Goal: Task Accomplishment & Management: Manage account settings

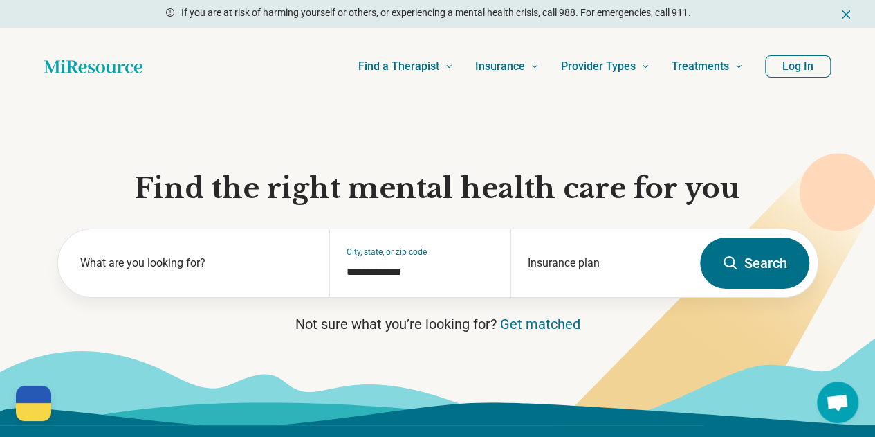
click at [808, 63] on button "Log In" at bounding box center [798, 66] width 66 height 22
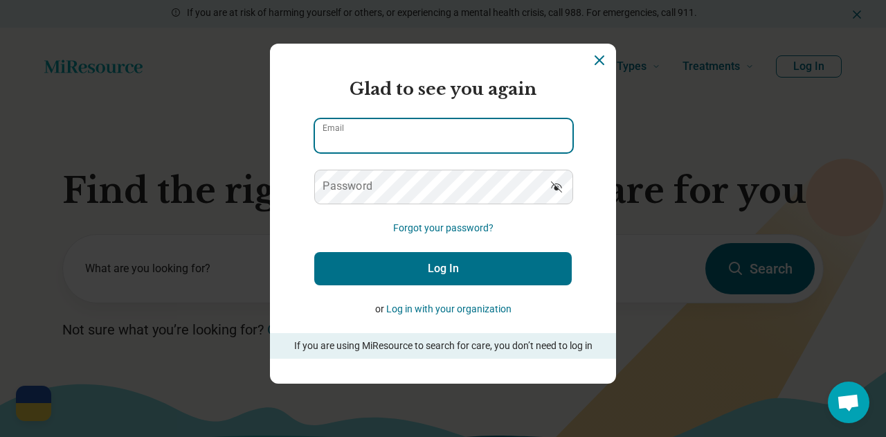
click at [482, 134] on input "Email" at bounding box center [443, 135] width 257 height 33
type input "**********"
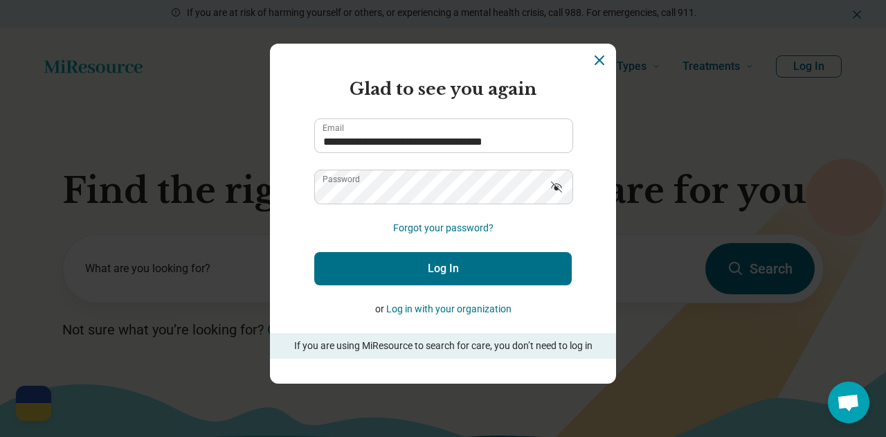
click at [556, 188] on icon "Show password" at bounding box center [556, 186] width 11 height 11
click at [476, 276] on button "Log In" at bounding box center [442, 268] width 257 height 33
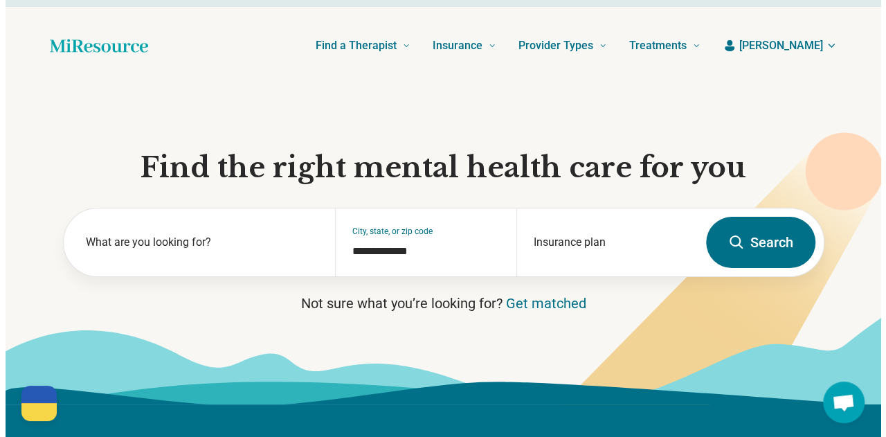
scroll to position [1, 0]
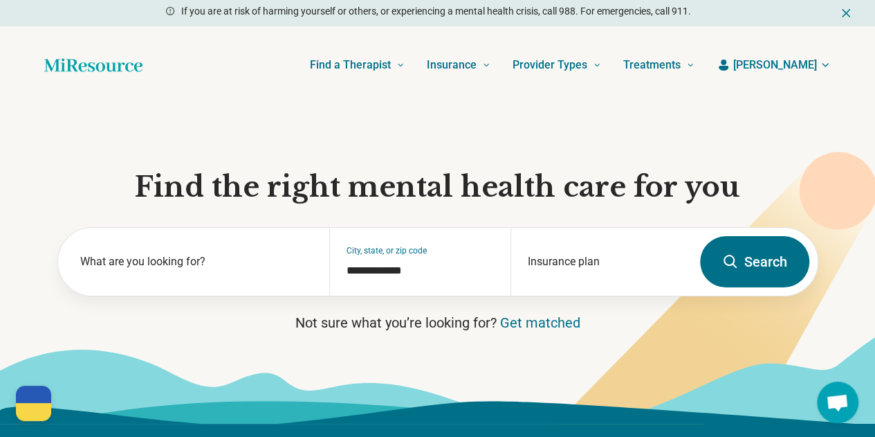
click at [814, 60] on span "[PERSON_NAME]" at bounding box center [776, 65] width 84 height 17
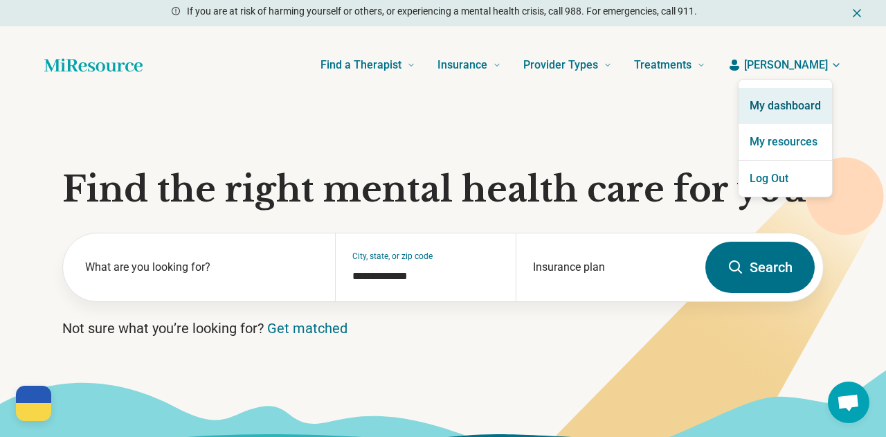
click at [797, 98] on link "My dashboard" at bounding box center [784, 106] width 93 height 36
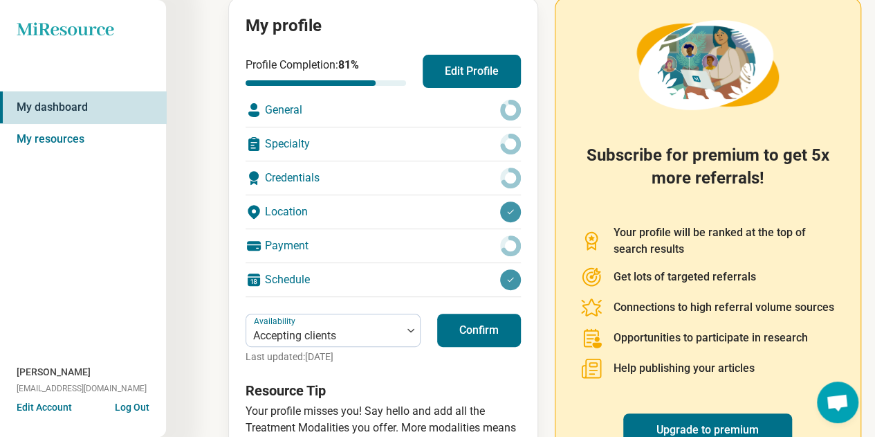
scroll to position [166, 0]
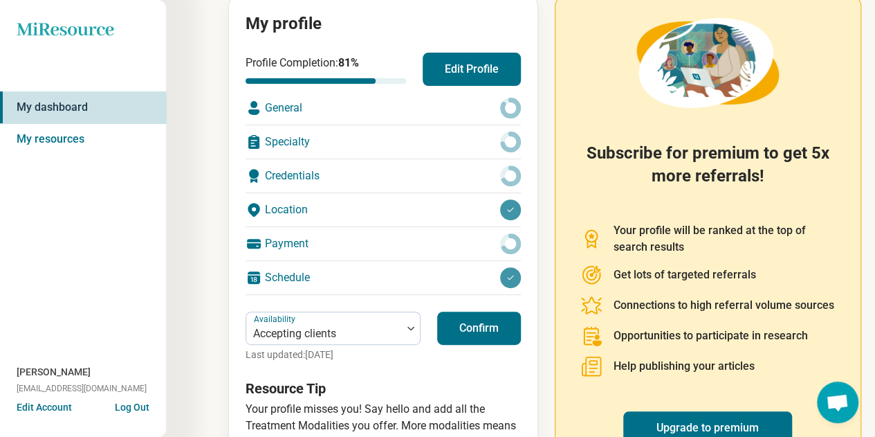
click at [481, 335] on button "Confirm" at bounding box center [479, 327] width 84 height 33
click at [496, 68] on button "Edit Profile" at bounding box center [472, 69] width 98 height 33
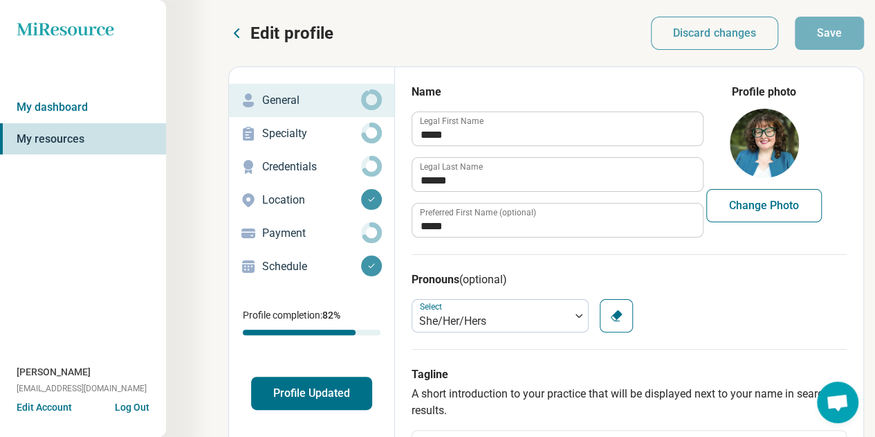
click at [286, 232] on p "Payment" at bounding box center [311, 233] width 99 height 17
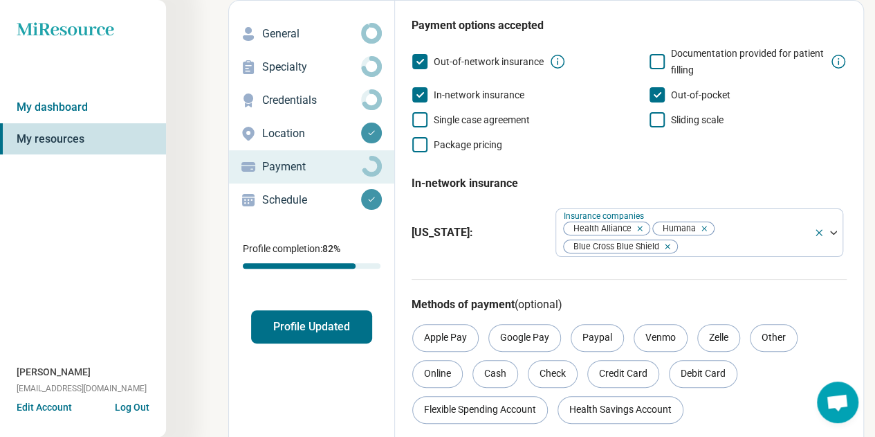
scroll to position [82, 0]
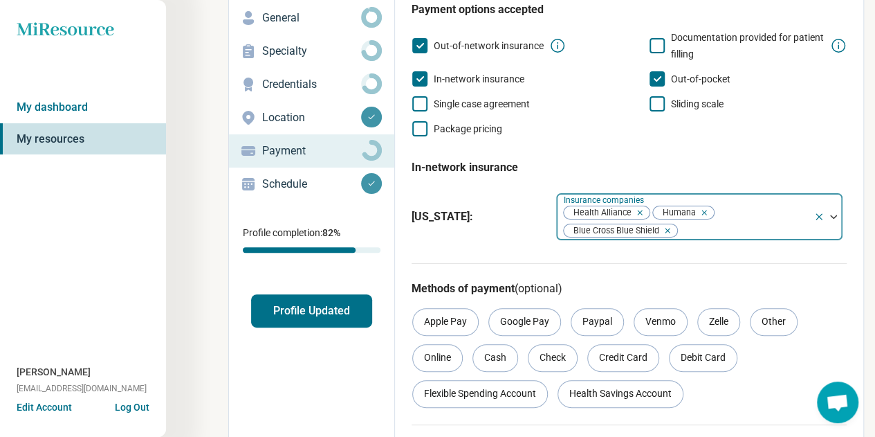
click at [832, 217] on img at bounding box center [833, 217] width 7 height 4
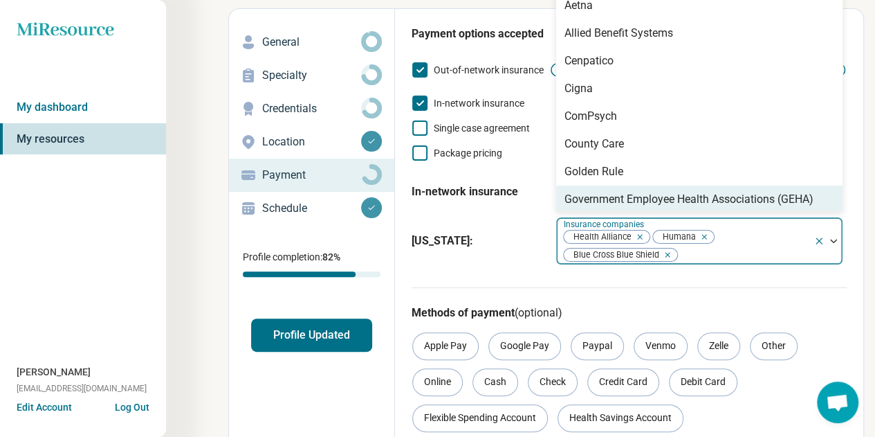
scroll to position [41, 0]
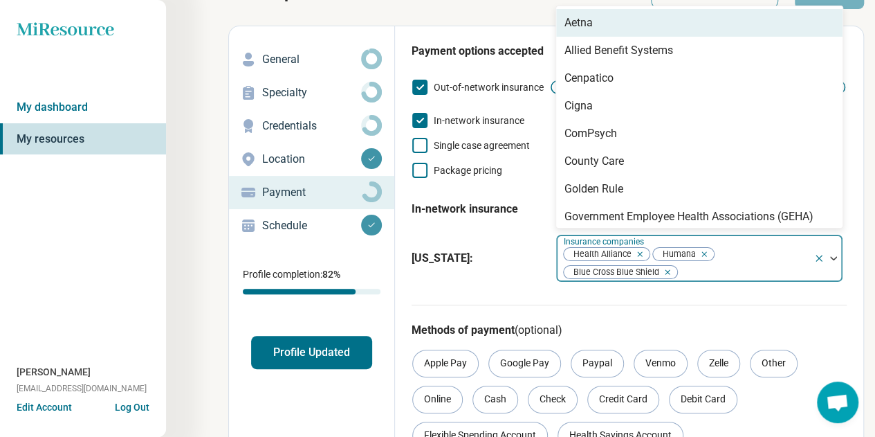
click at [782, 33] on div "Aetna" at bounding box center [699, 23] width 286 height 28
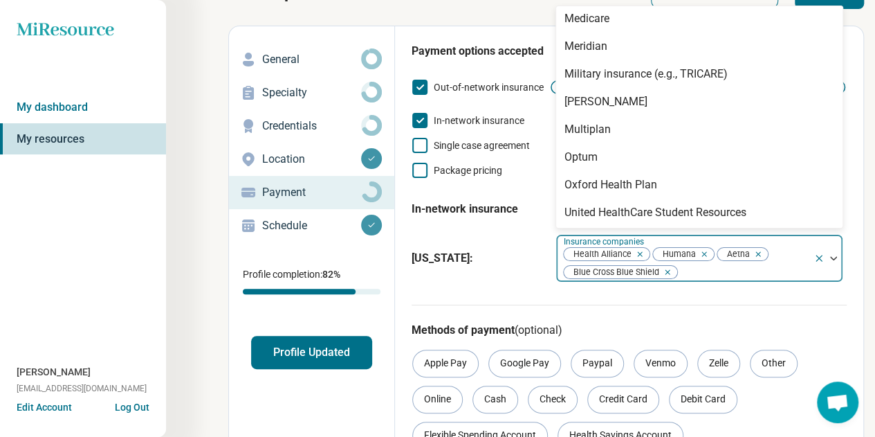
scroll to position [365, 0]
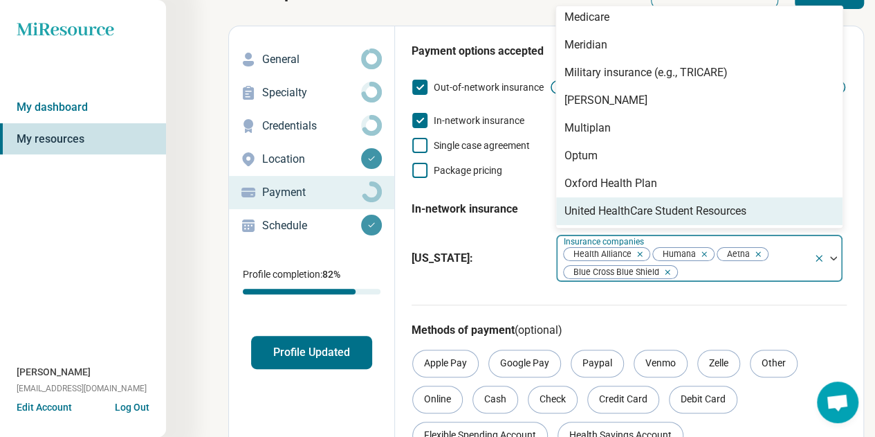
click at [795, 210] on div "United HealthCare Student Resources" at bounding box center [699, 211] width 286 height 28
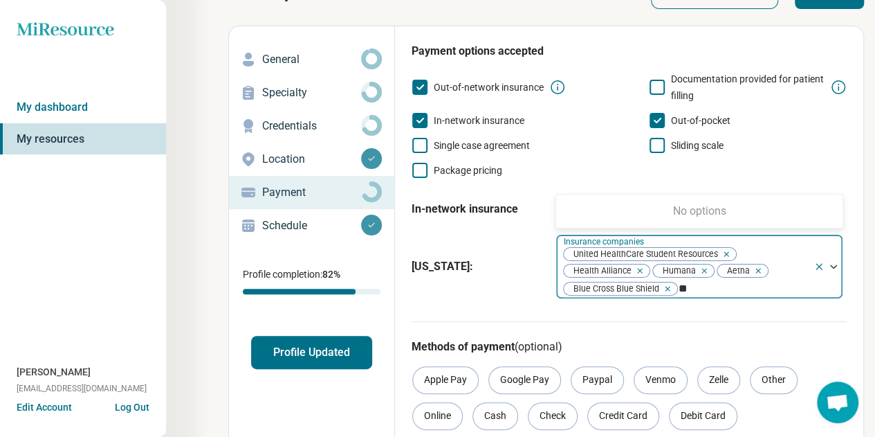
scroll to position [0, 0]
type input "*"
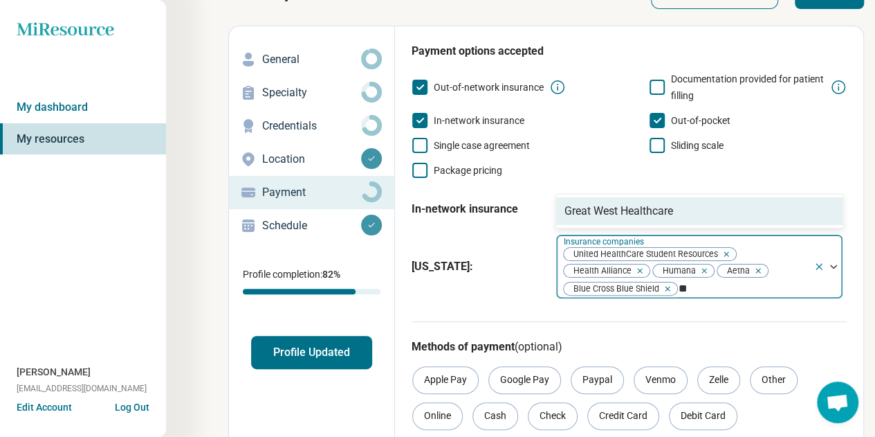
type input "*"
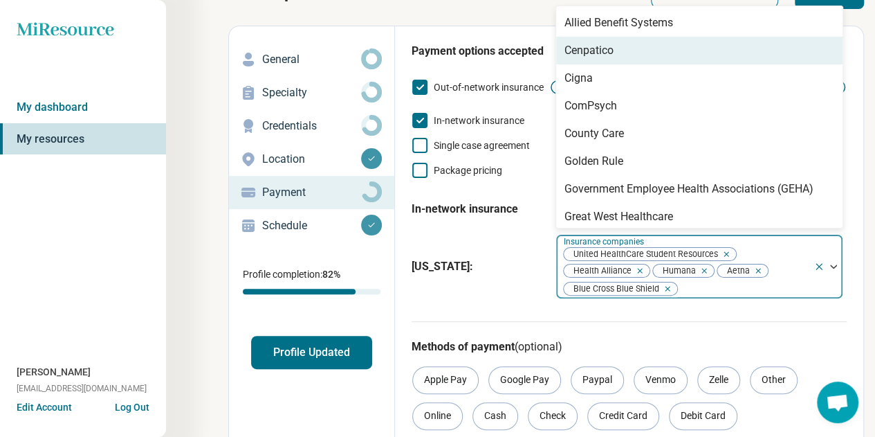
click at [461, 19] on div "Edit profile Discard changes Save Edit profile General Specialty Credentials Lo…" at bounding box center [432, 293] width 864 height 635
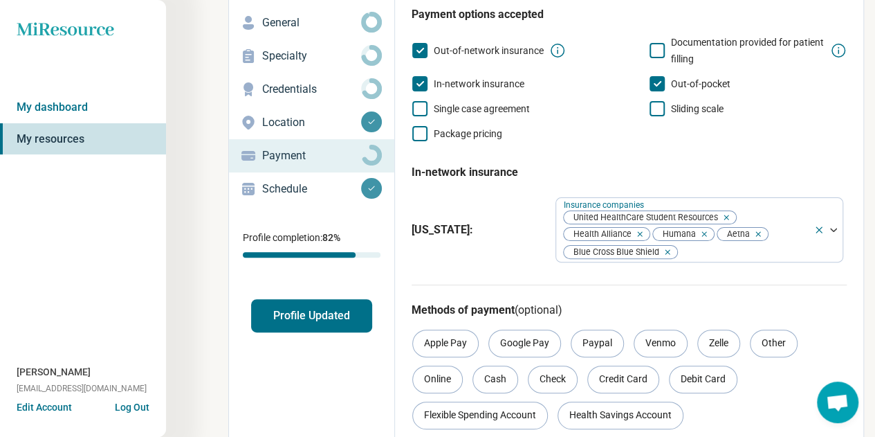
scroll to position [214, 0]
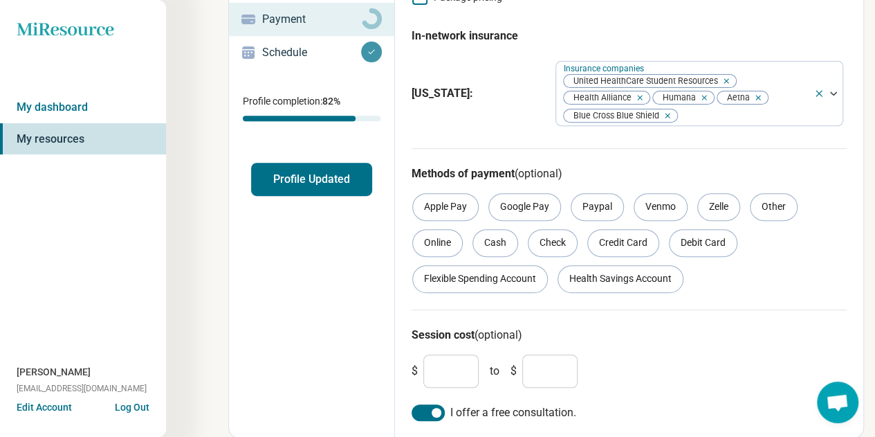
click at [461, 374] on input "***" at bounding box center [451, 370] width 55 height 33
type input "***"
click at [563, 373] on input "***" at bounding box center [549, 370] width 55 height 33
type input "***"
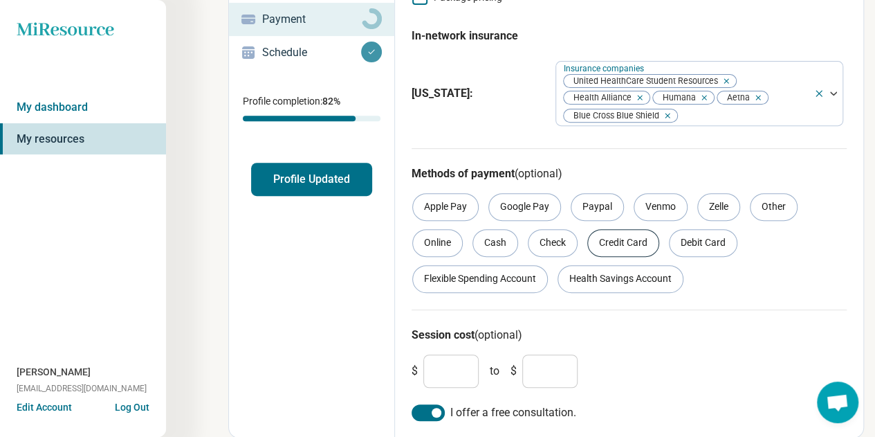
click at [621, 247] on div "Credit Card" at bounding box center [624, 243] width 72 height 28
click at [715, 246] on div "Debit Card" at bounding box center [703, 243] width 69 height 28
click at [657, 274] on div "Health Savings Account" at bounding box center [621, 279] width 126 height 28
click at [462, 287] on div "Flexible Spending Account" at bounding box center [480, 279] width 136 height 28
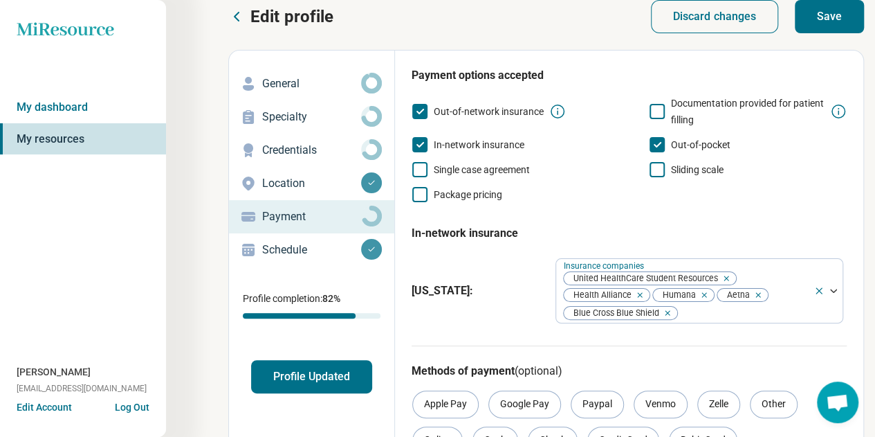
scroll to position [0, 0]
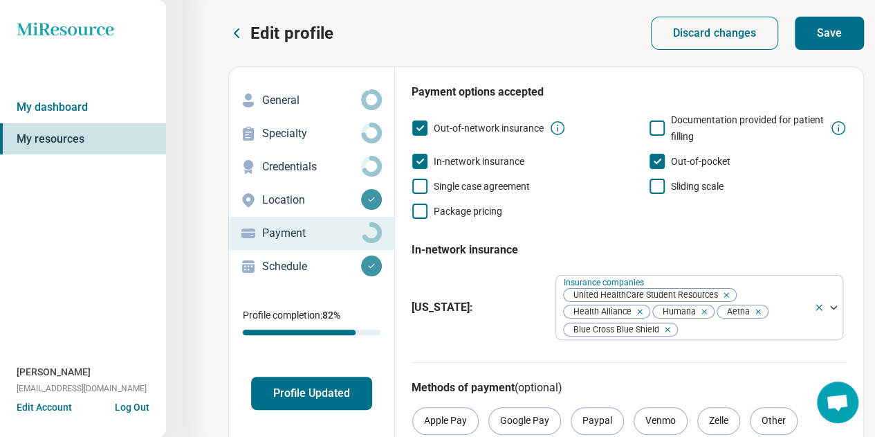
click at [826, 33] on button "Save" at bounding box center [829, 33] width 69 height 33
click at [295, 168] on p "Credentials" at bounding box center [311, 166] width 99 height 17
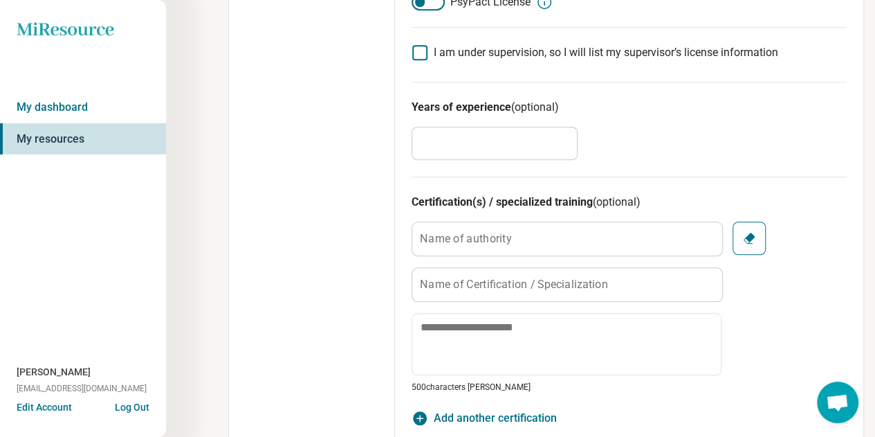
scroll to position [505, 0]
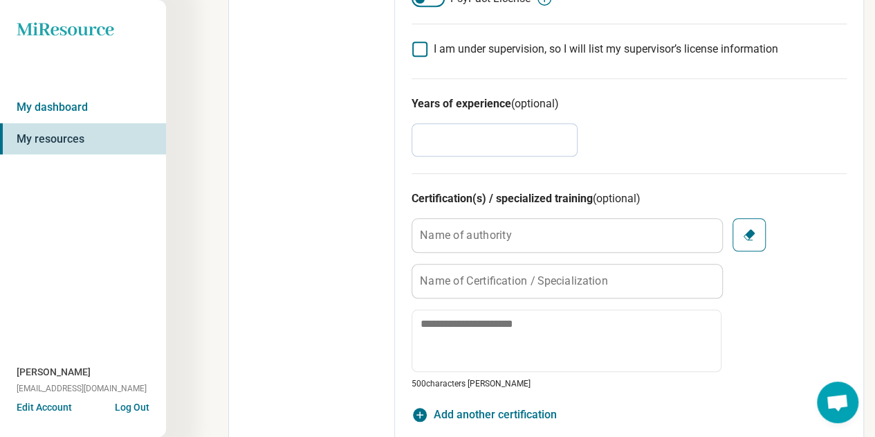
click at [482, 136] on input "*" at bounding box center [495, 139] width 166 height 33
type textarea "*"
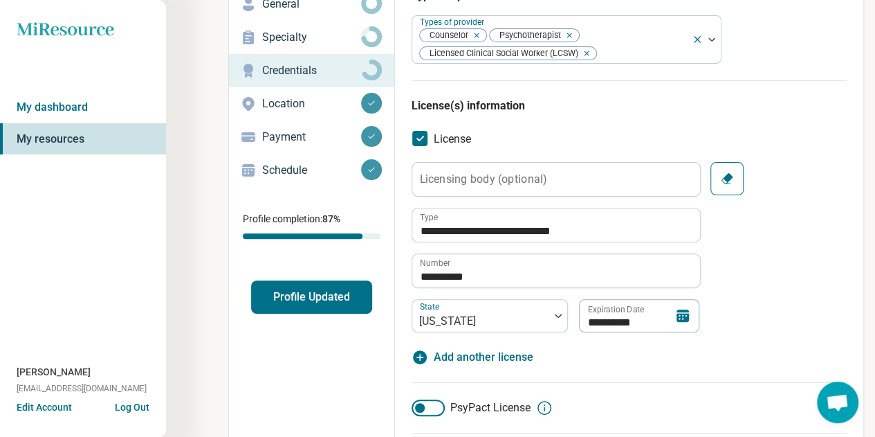
scroll to position [0, 0]
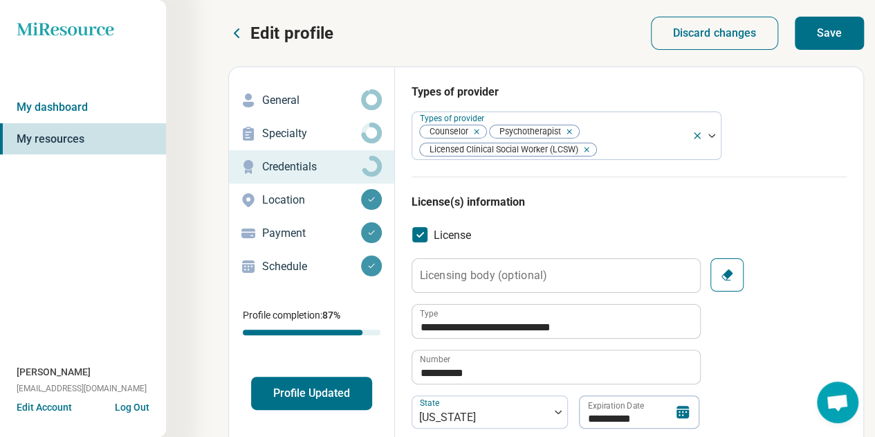
type input "**"
click at [835, 31] on button "Save" at bounding box center [829, 33] width 69 height 33
click at [82, 99] on link "My dashboard" at bounding box center [83, 107] width 166 height 32
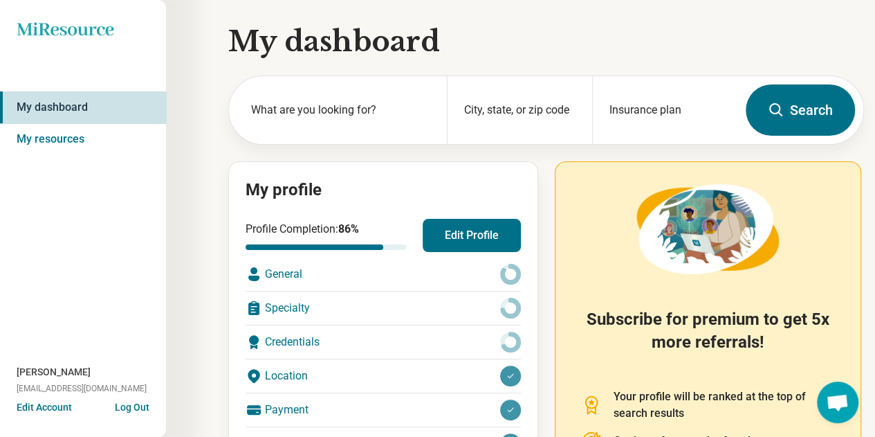
click at [410, 275] on div "General" at bounding box center [383, 273] width 275 height 33
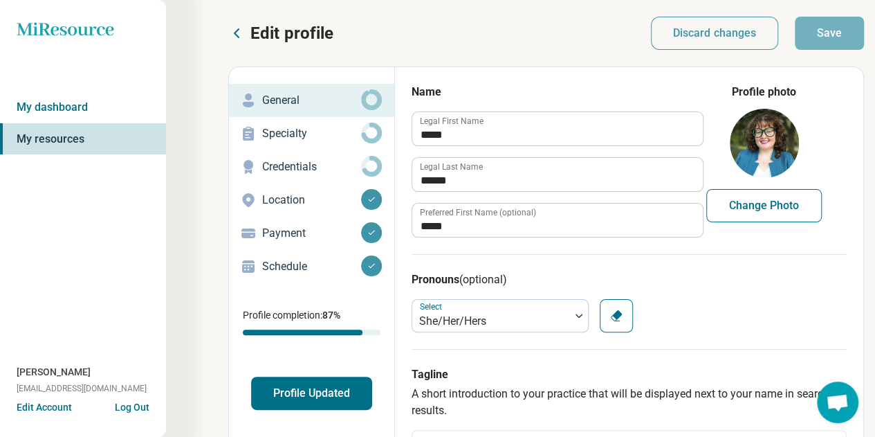
type textarea "*"
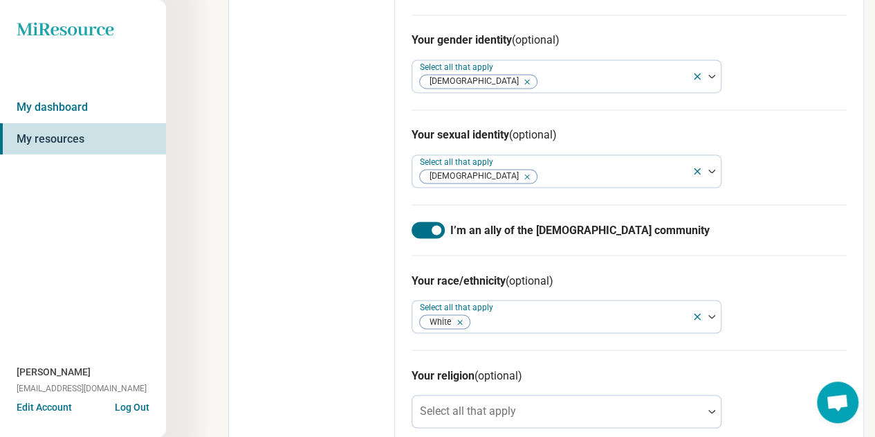
scroll to position [1104, 0]
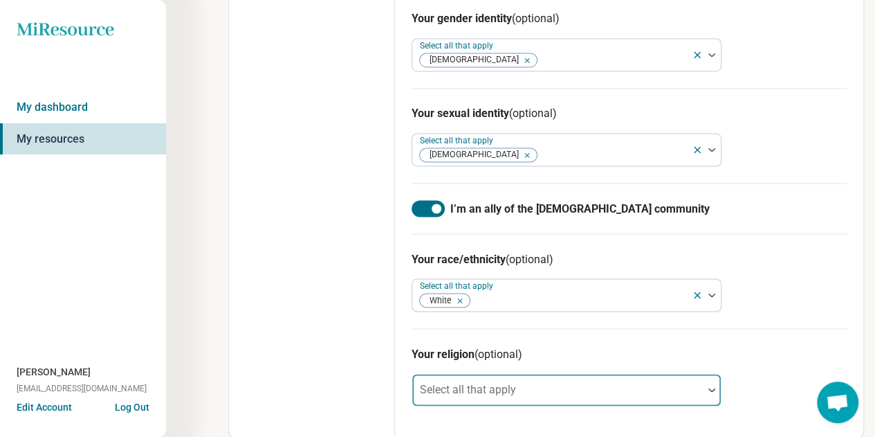
click at [689, 388] on div at bounding box center [558, 394] width 280 height 19
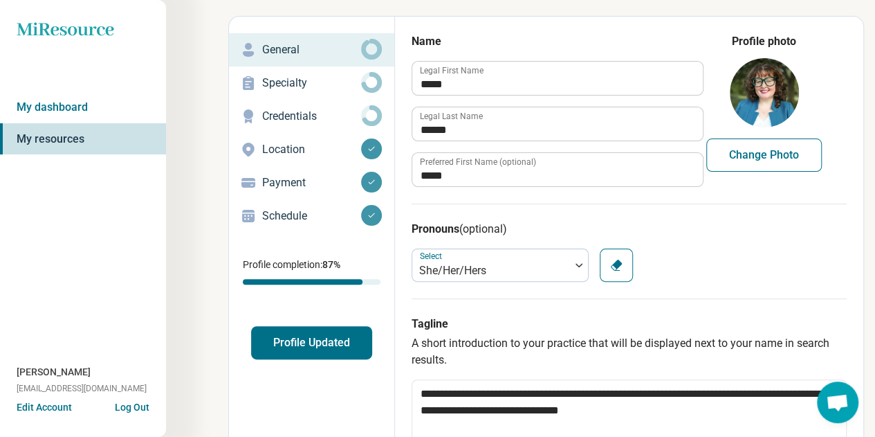
scroll to position [0, 0]
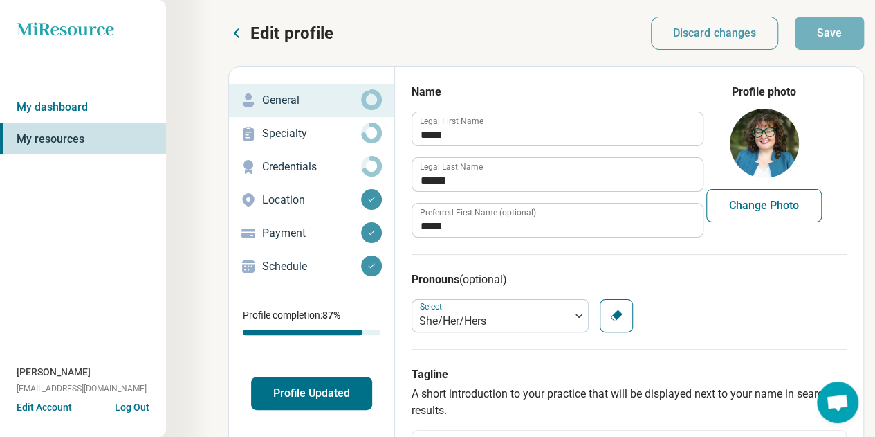
click at [304, 134] on p "Specialty" at bounding box center [311, 133] width 99 height 17
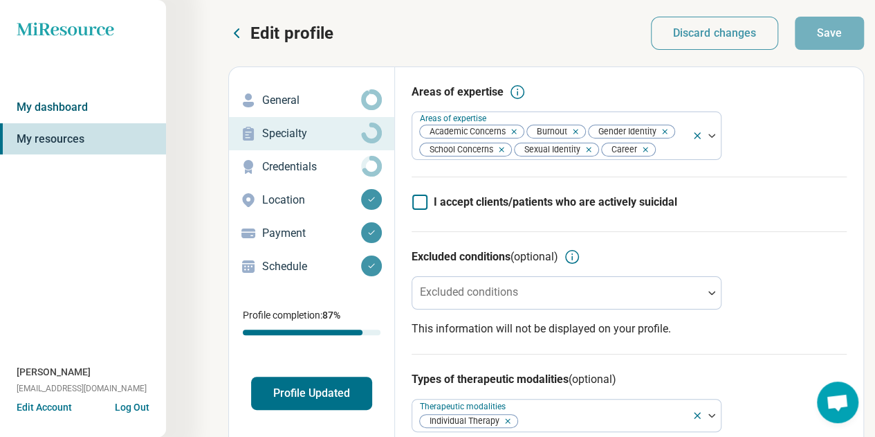
click at [46, 99] on link "My dashboard" at bounding box center [83, 107] width 166 height 32
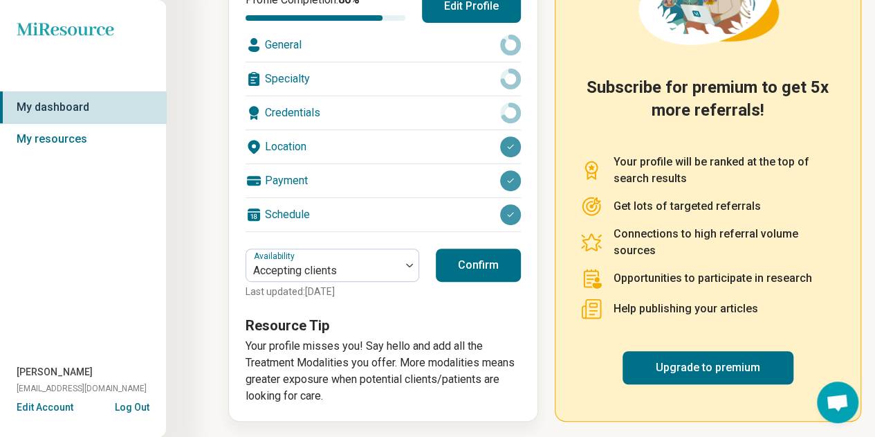
scroll to position [230, 0]
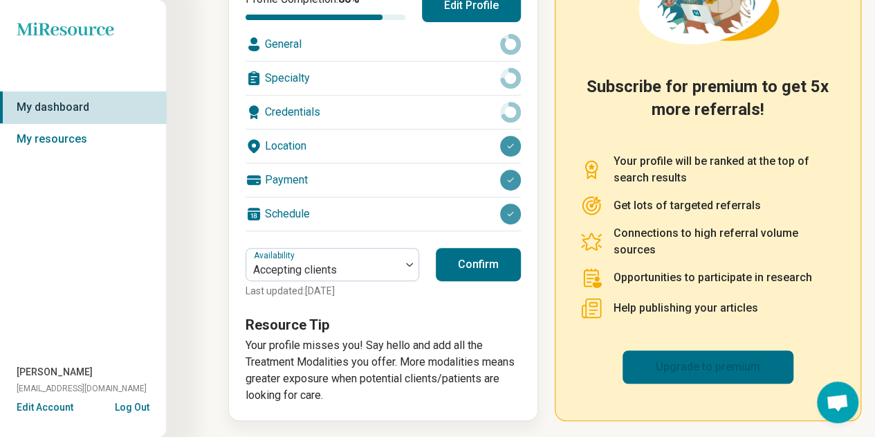
click at [692, 370] on link "Upgrade to premium" at bounding box center [708, 366] width 171 height 33
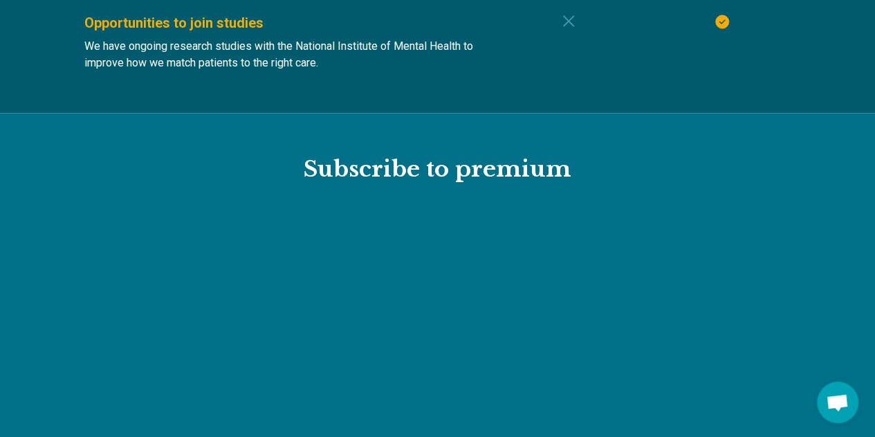
scroll to position [1392, 0]
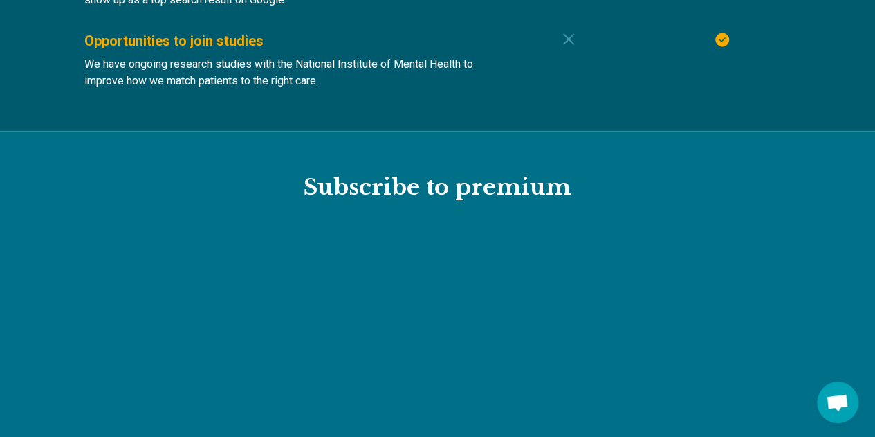
drag, startPoint x: 882, startPoint y: 47, endPoint x: 884, endPoint y: 129, distance: 82.4
click at [875, 129] on html "Find a Therapist Mental Health Conditions [MEDICAL_DATA] Anxiety [MEDICAL_DATA]…" at bounding box center [437, 234] width 875 height 3252
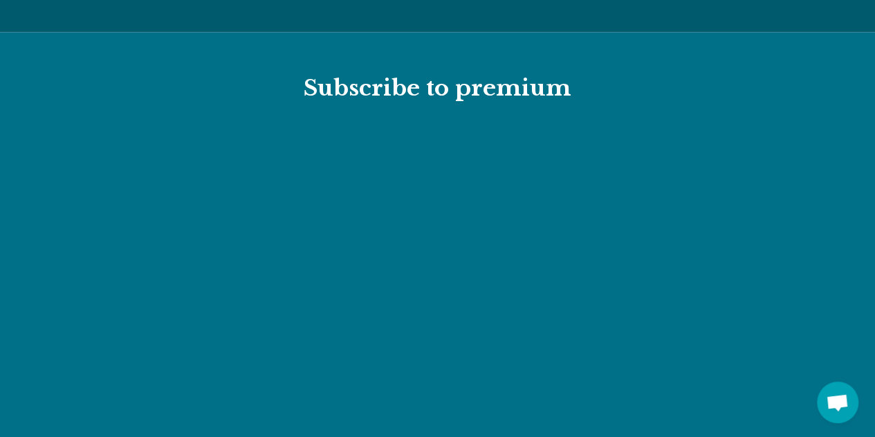
scroll to position [1462, 0]
